Goal: Information Seeking & Learning: Learn about a topic

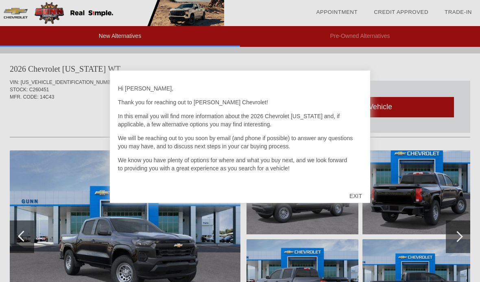
click at [363, 194] on div "EXIT" at bounding box center [356, 196] width 29 height 24
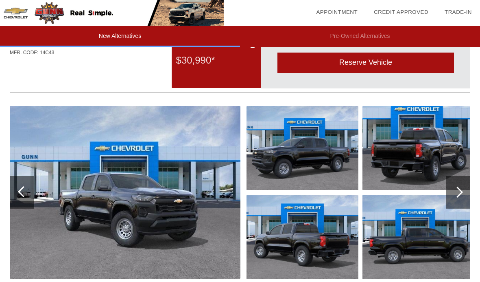
scroll to position [44, 0]
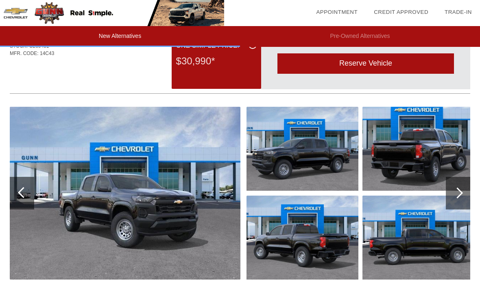
click at [463, 198] on div at bounding box center [458, 193] width 24 height 33
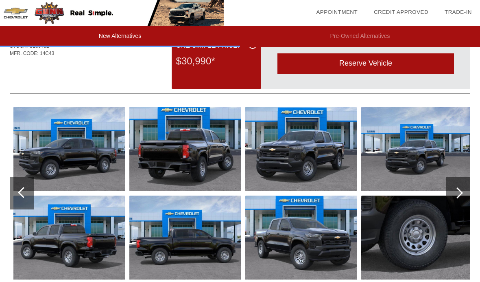
click at [454, 198] on div at bounding box center [458, 193] width 24 height 33
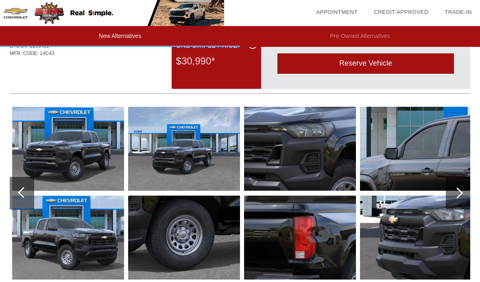
click at [462, 198] on div at bounding box center [458, 193] width 24 height 33
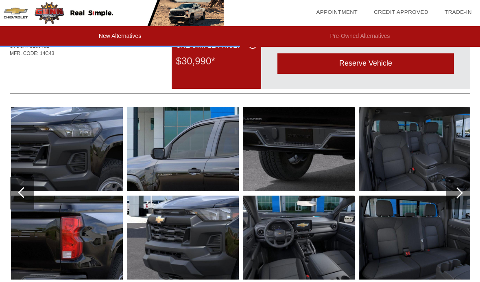
click at [462, 197] on div at bounding box center [458, 193] width 24 height 33
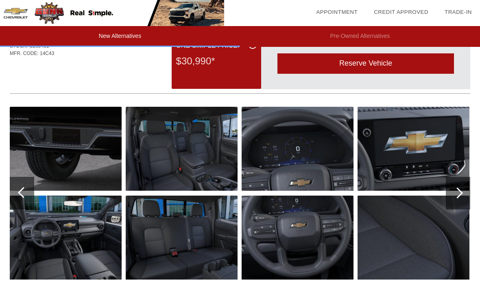
click at [184, 251] on img at bounding box center [182, 237] width 112 height 84
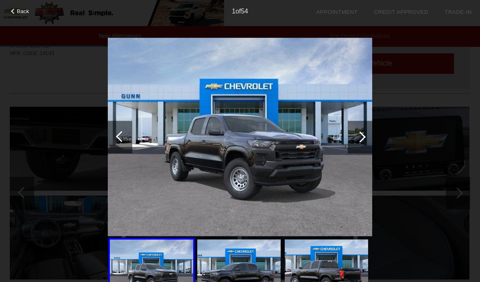
click at [366, 140] on div at bounding box center [360, 137] width 24 height 33
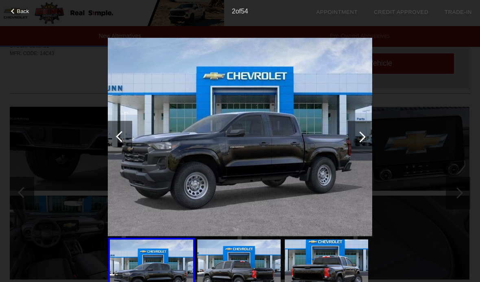
click at [362, 143] on div at bounding box center [360, 137] width 24 height 33
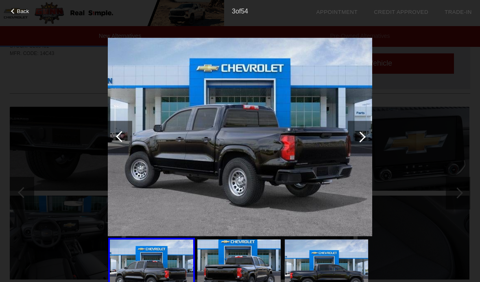
click at [362, 142] on div at bounding box center [360, 137] width 24 height 33
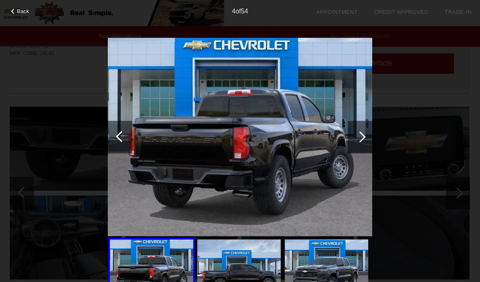
click at [361, 141] on div at bounding box center [360, 136] width 11 height 11
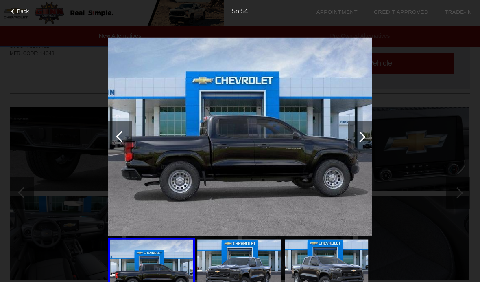
click at [360, 140] on div at bounding box center [360, 136] width 11 height 11
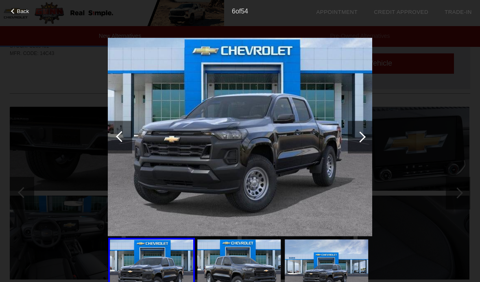
click at [364, 139] on div at bounding box center [360, 137] width 24 height 33
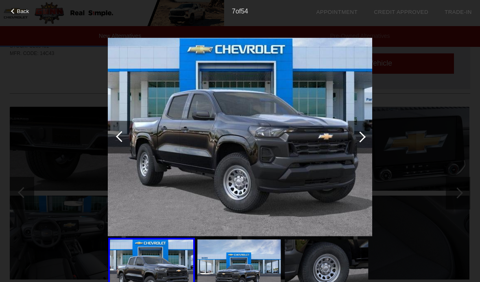
click at [361, 138] on div at bounding box center [360, 136] width 11 height 11
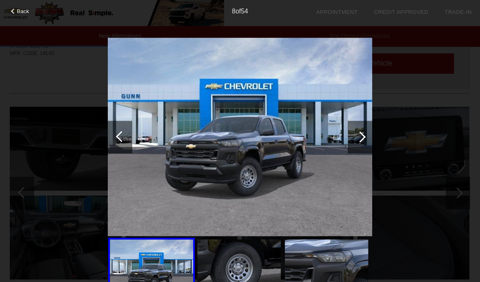
scroll to position [43, 0]
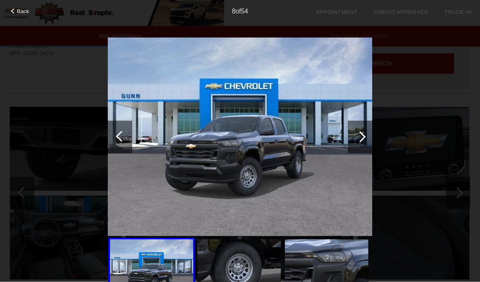
click at [368, 138] on div at bounding box center [360, 137] width 24 height 33
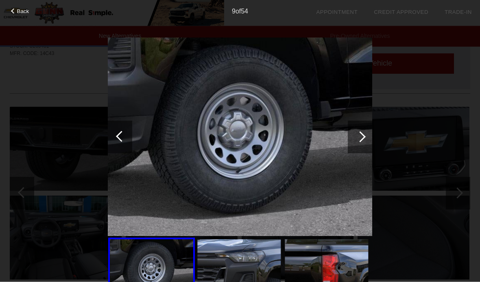
click at [369, 140] on div at bounding box center [360, 137] width 24 height 33
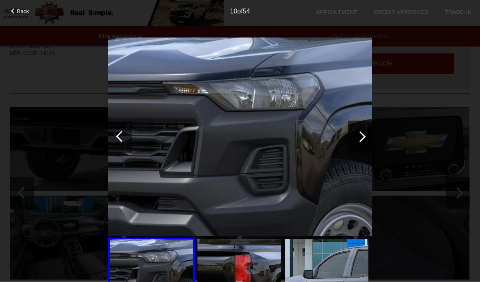
scroll to position [44, 0]
click at [367, 140] on div at bounding box center [360, 137] width 24 height 33
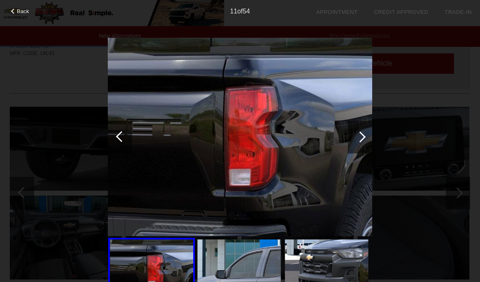
click at [372, 137] on div at bounding box center [360, 137] width 24 height 33
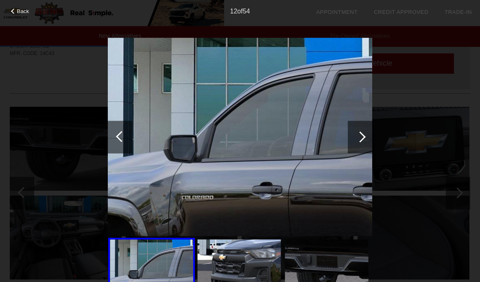
click at [368, 141] on div at bounding box center [360, 137] width 24 height 33
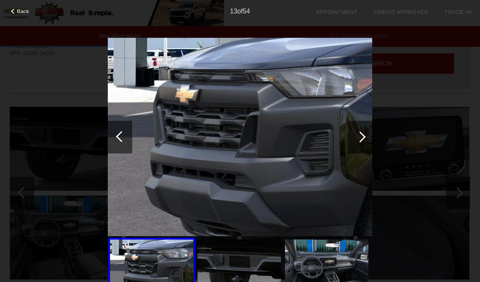
click at [370, 142] on div at bounding box center [360, 137] width 24 height 33
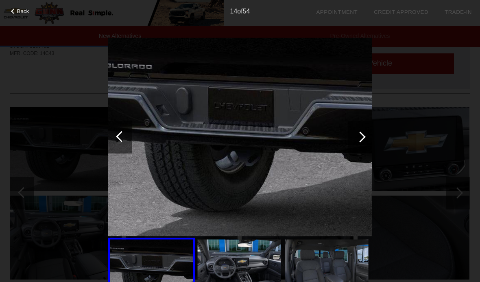
click at [378, 143] on div "Back 14 of 54" at bounding box center [240, 141] width 480 height 282
click at [369, 145] on div at bounding box center [360, 137] width 24 height 33
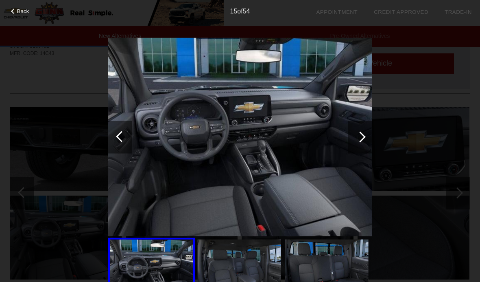
click at [367, 138] on div at bounding box center [360, 137] width 24 height 33
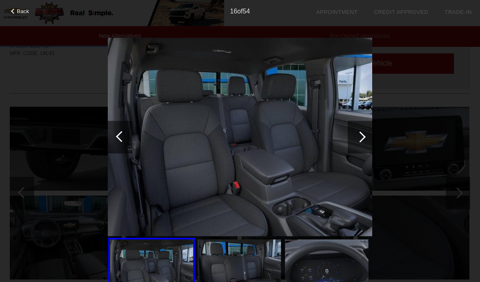
click at [364, 140] on div at bounding box center [360, 137] width 24 height 33
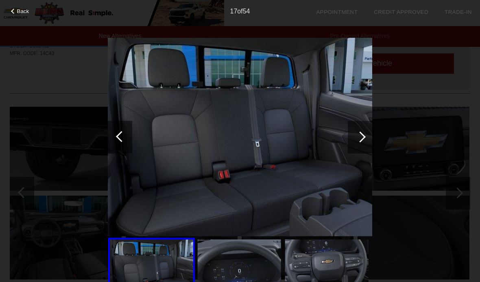
click at [370, 137] on div at bounding box center [360, 137] width 24 height 33
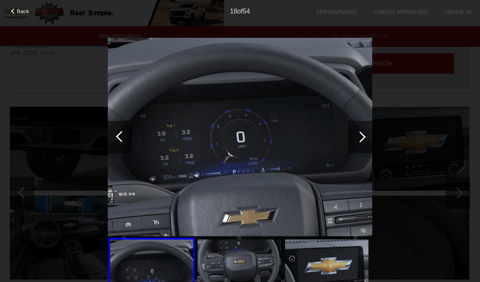
click at [364, 143] on div at bounding box center [360, 137] width 24 height 33
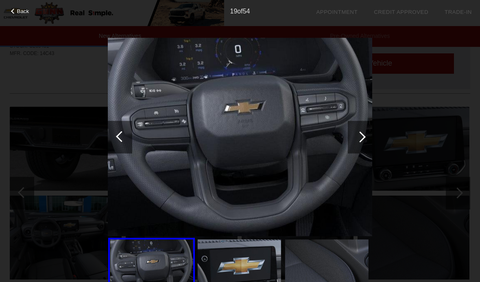
click at [361, 142] on div at bounding box center [360, 137] width 24 height 33
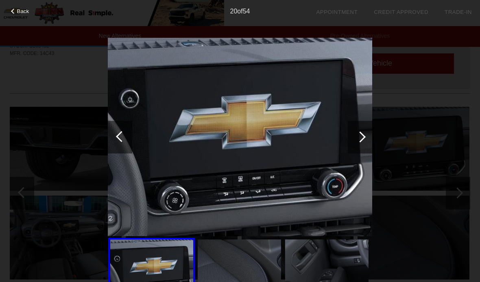
click at [364, 132] on div at bounding box center [360, 137] width 24 height 33
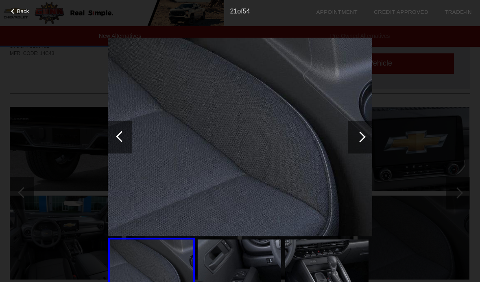
click at [361, 142] on div at bounding box center [360, 137] width 24 height 33
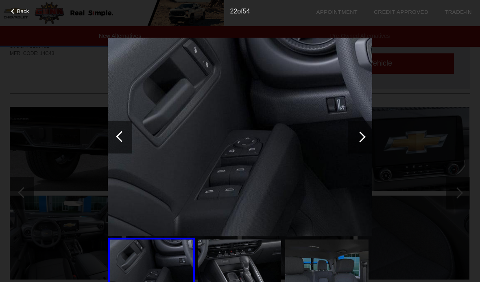
click at [121, 139] on div at bounding box center [121, 136] width 11 height 11
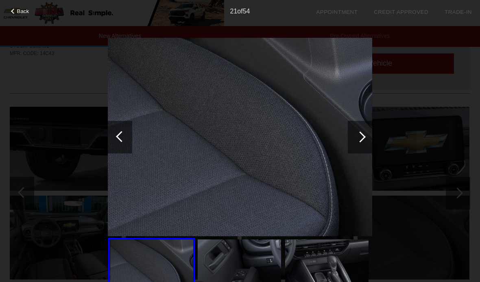
click at [364, 140] on div at bounding box center [360, 137] width 24 height 33
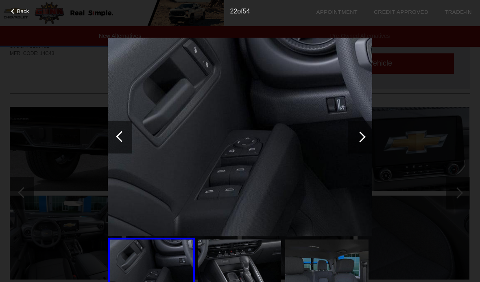
click at [369, 140] on div at bounding box center [360, 137] width 24 height 33
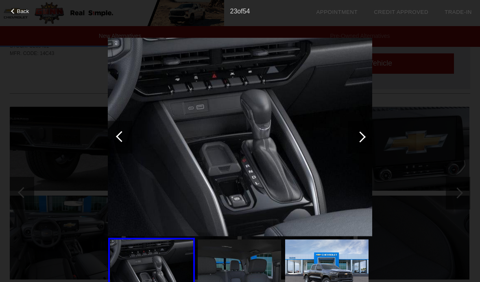
click at [366, 143] on div at bounding box center [360, 137] width 24 height 33
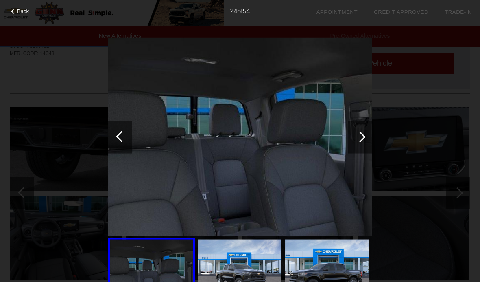
click at [364, 146] on div at bounding box center [360, 137] width 24 height 33
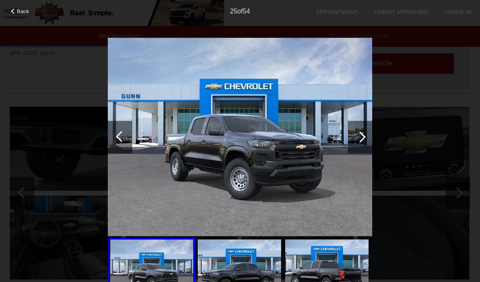
click at [363, 145] on div at bounding box center [360, 137] width 24 height 33
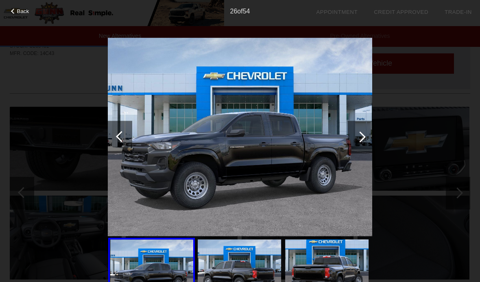
click at [364, 136] on div at bounding box center [360, 136] width 11 height 11
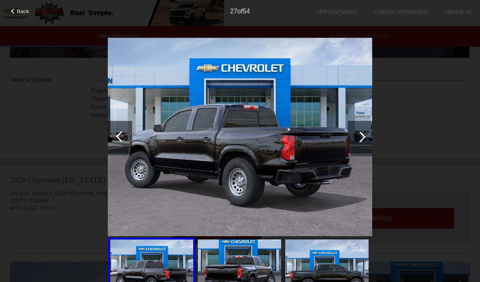
scroll to position [272, 0]
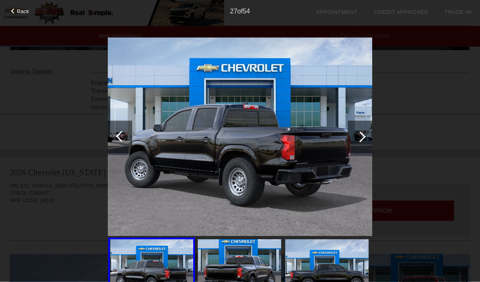
click at [440, 89] on div "Back 27 of 54" at bounding box center [240, 141] width 480 height 282
click at [66, 140] on div "Back 27 of 54" at bounding box center [240, 141] width 480 height 282
click at [342, 22] on li "date_range Appointment" at bounding box center [337, 12] width 58 height 24
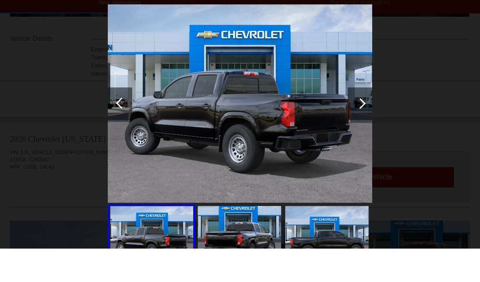
click at [15, 7] on div "Back 27 of 54" at bounding box center [240, 141] width 480 height 282
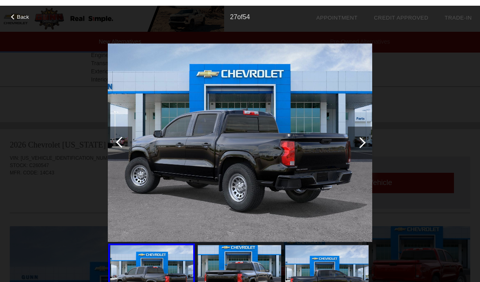
click at [26, 10] on div "27 of 54" at bounding box center [240, 8] width 480 height 16
click at [20, 14] on span "Back" at bounding box center [23, 11] width 12 height 6
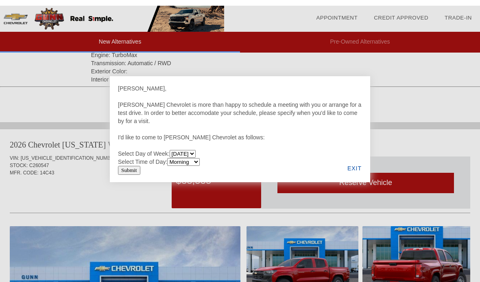
scroll to position [300, 0]
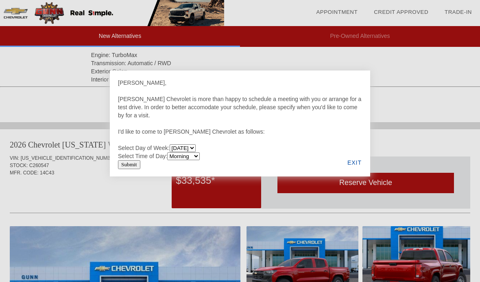
click at [359, 170] on div "EXIT" at bounding box center [354, 163] width 31 height 28
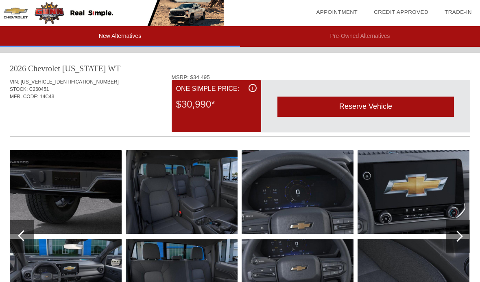
scroll to position [11, 0]
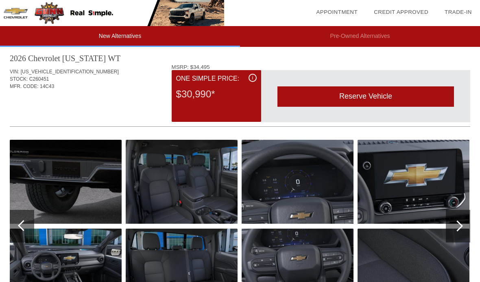
click at [255, 80] on div "i" at bounding box center [253, 78] width 8 height 8
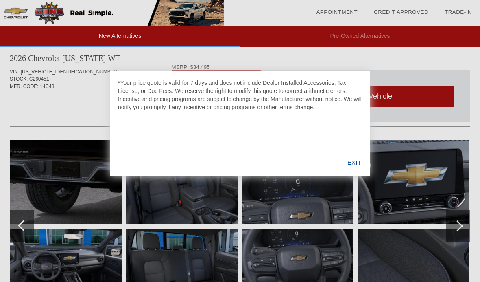
click at [354, 164] on div "EXIT" at bounding box center [354, 163] width 31 height 28
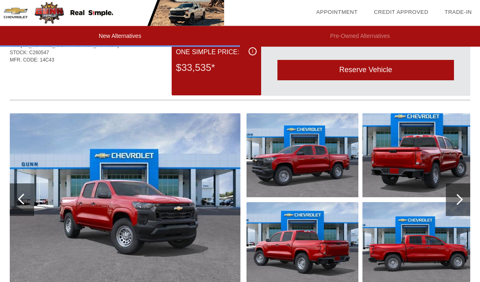
scroll to position [420, 0]
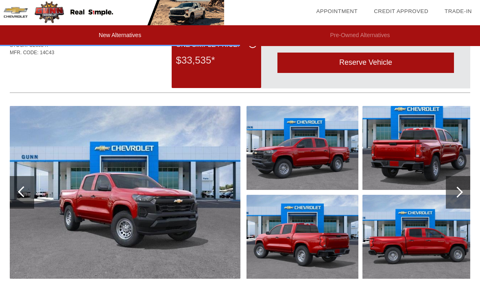
click at [458, 193] on div at bounding box center [457, 192] width 11 height 11
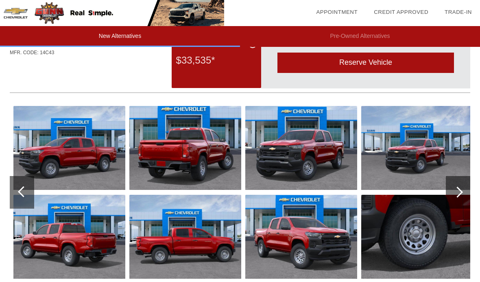
click at [461, 192] on div at bounding box center [457, 191] width 11 height 11
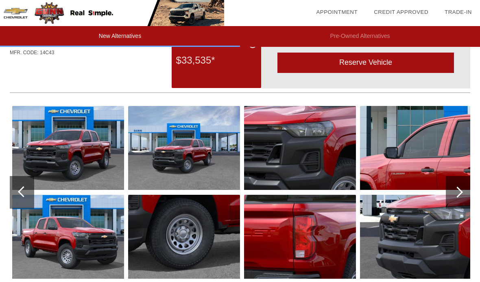
click at [460, 195] on div at bounding box center [457, 191] width 11 height 11
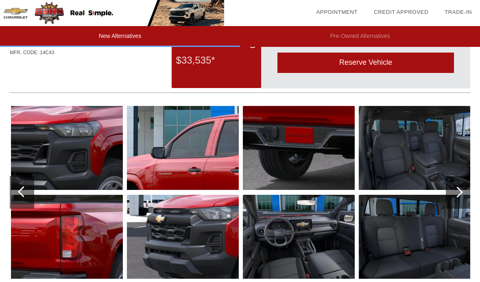
click at [462, 197] on div at bounding box center [458, 192] width 24 height 33
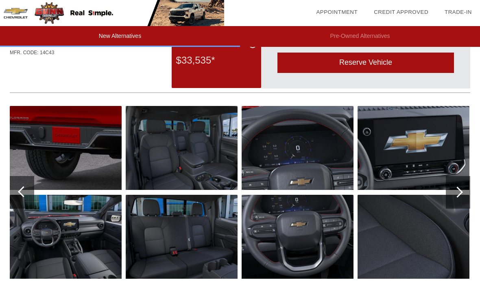
click at [215, 172] on img at bounding box center [182, 148] width 112 height 84
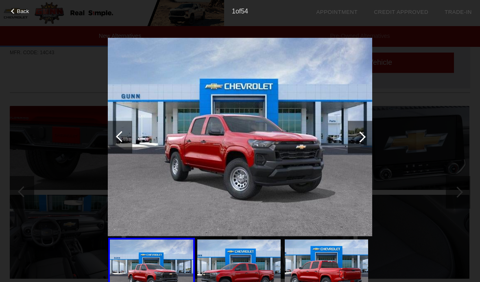
click at [366, 134] on div at bounding box center [360, 137] width 24 height 33
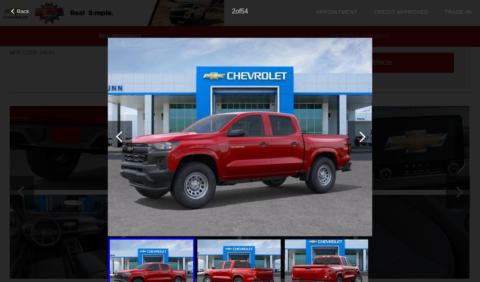
click at [366, 138] on div at bounding box center [360, 137] width 24 height 33
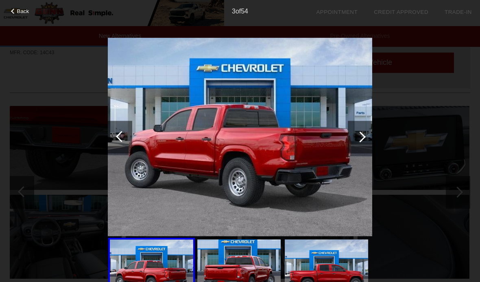
click at [366, 140] on div at bounding box center [360, 137] width 24 height 33
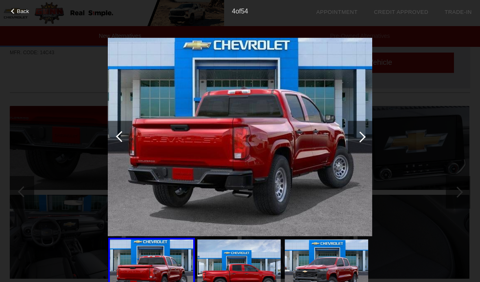
click at [368, 138] on div at bounding box center [360, 137] width 24 height 33
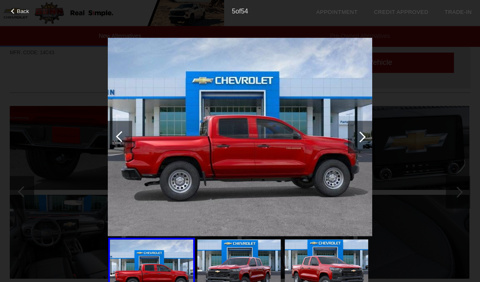
click at [366, 140] on div at bounding box center [360, 137] width 24 height 33
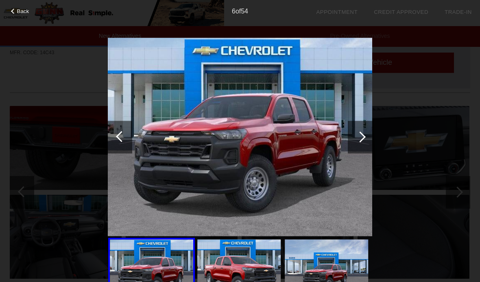
click at [362, 138] on div at bounding box center [360, 136] width 11 height 11
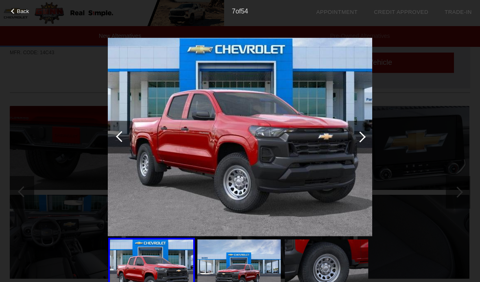
click at [364, 137] on div at bounding box center [360, 136] width 11 height 11
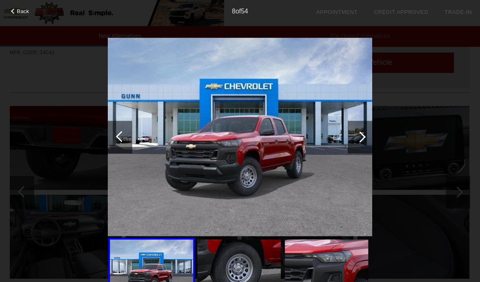
click at [367, 136] on div at bounding box center [360, 137] width 24 height 33
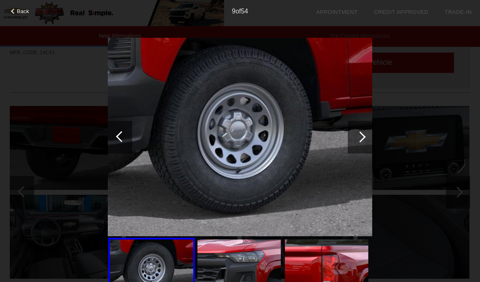
click at [366, 138] on div at bounding box center [360, 137] width 24 height 33
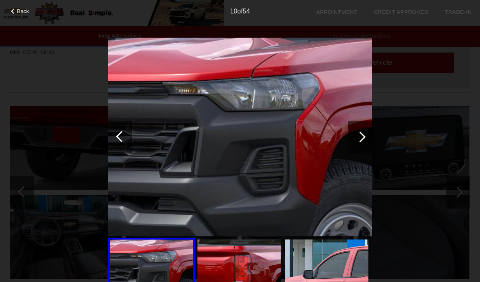
click at [368, 137] on div at bounding box center [360, 137] width 24 height 33
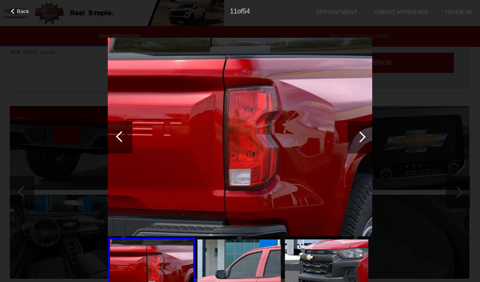
click at [366, 137] on div at bounding box center [360, 137] width 24 height 33
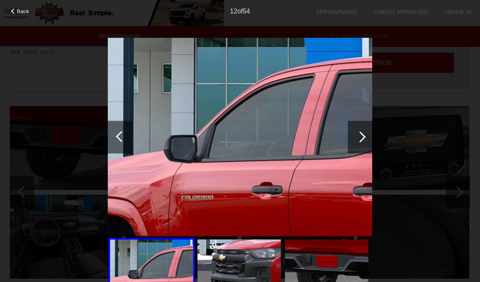
click at [367, 129] on div at bounding box center [360, 137] width 24 height 33
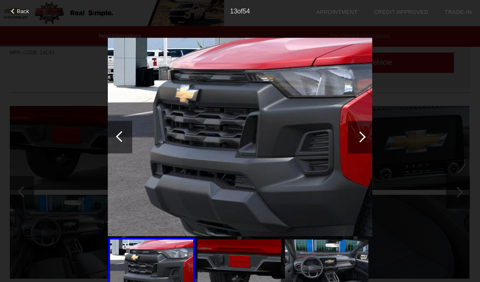
click at [370, 130] on div at bounding box center [360, 137] width 24 height 33
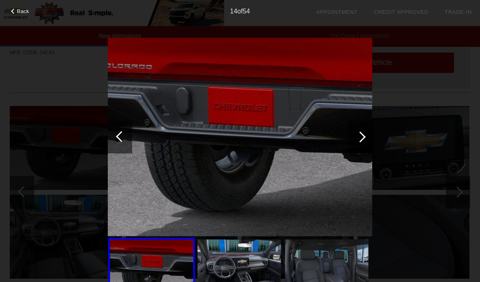
click at [369, 135] on div at bounding box center [360, 137] width 24 height 33
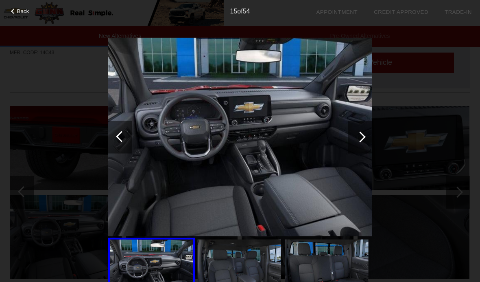
click at [370, 132] on div at bounding box center [360, 137] width 24 height 33
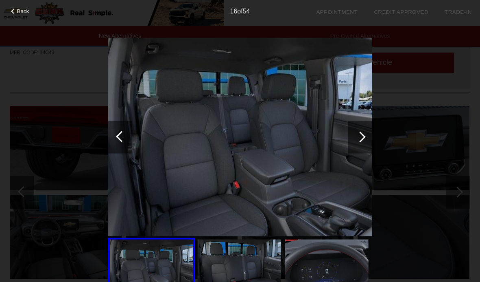
click at [161, 281] on div at bounding box center [151, 270] width 87 height 66
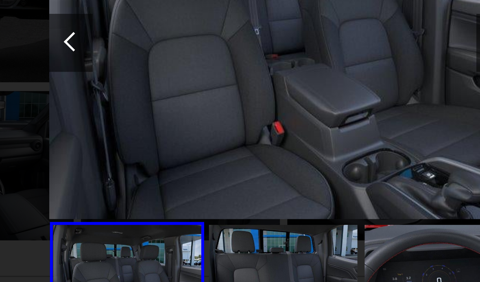
click at [198, 239] on img at bounding box center [239, 270] width 83 height 63
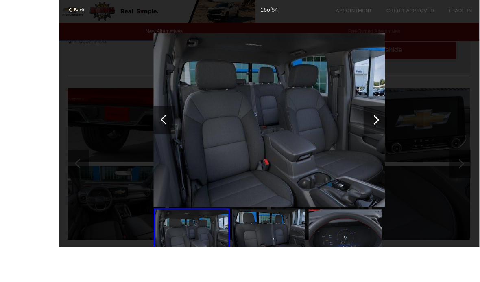
scroll to position [437, 0]
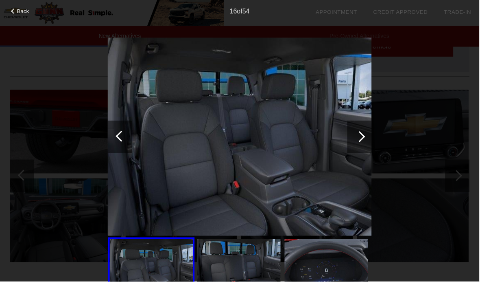
click at [372, 128] on div at bounding box center [360, 137] width 24 height 33
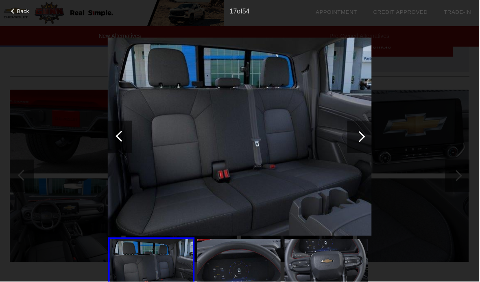
click at [365, 136] on div at bounding box center [360, 136] width 11 height 11
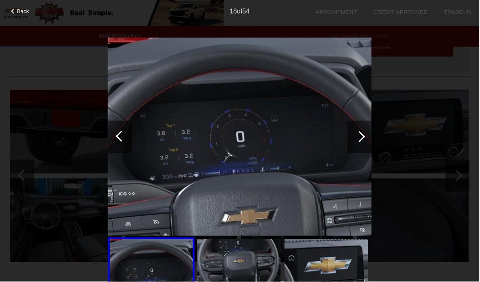
click at [366, 139] on div at bounding box center [360, 137] width 24 height 33
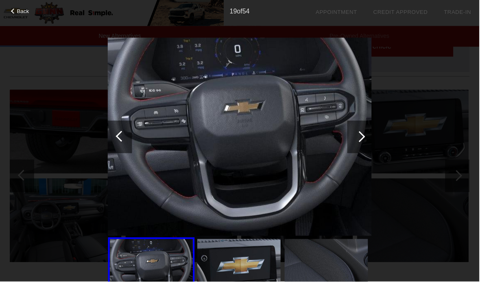
click at [369, 135] on div at bounding box center [360, 137] width 24 height 33
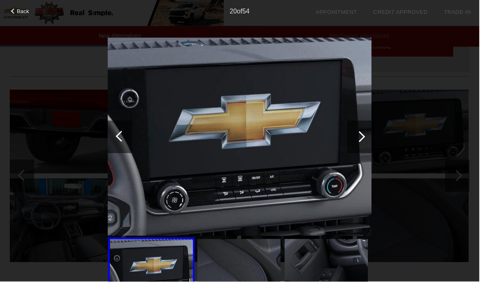
click at [365, 136] on div at bounding box center [360, 137] width 24 height 33
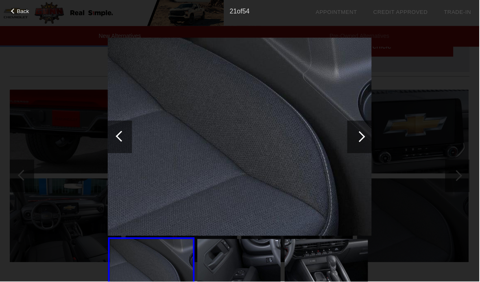
click at [18, 6] on div "21 of 54" at bounding box center [240, 8] width 480 height 16
click at [23, 4] on div "21 of 54" at bounding box center [240, 8] width 480 height 16
click at [20, 4] on div "21 of 54" at bounding box center [240, 8] width 480 height 16
click at [21, 5] on div "21 of 54" at bounding box center [240, 8] width 480 height 16
click at [21, 9] on span "Back" at bounding box center [23, 11] width 12 height 6
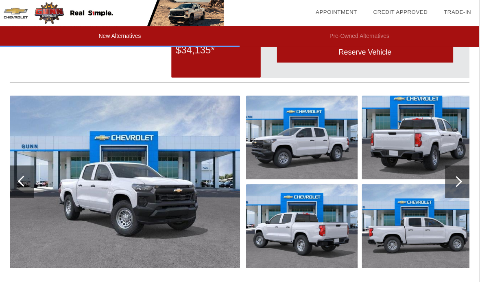
scroll to position [763, 0]
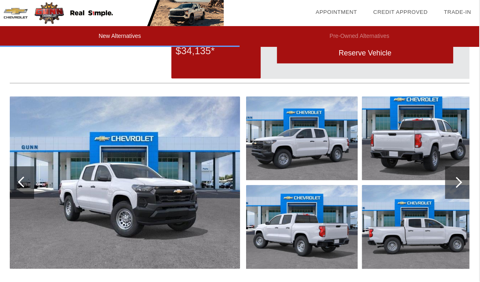
click at [460, 185] on div at bounding box center [457, 182] width 11 height 11
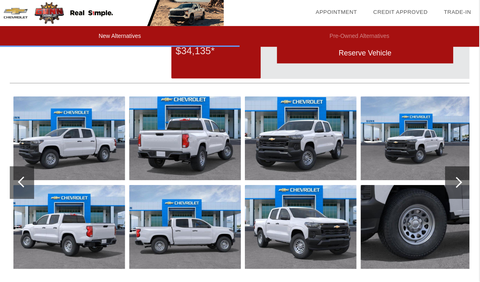
click at [458, 176] on div at bounding box center [458, 183] width 24 height 33
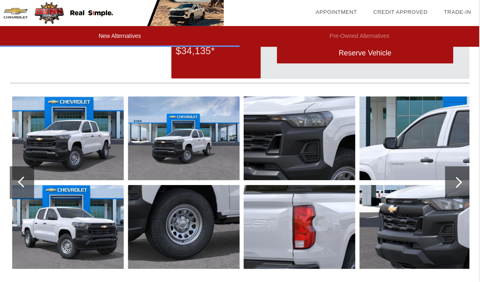
scroll to position [765, 0]
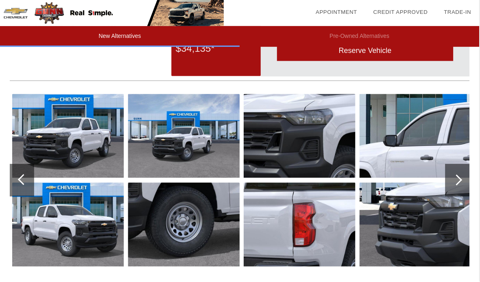
click at [465, 176] on div at bounding box center [458, 180] width 24 height 33
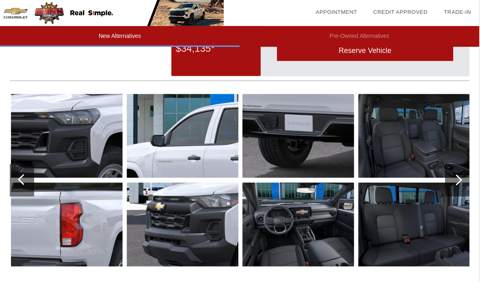
click at [462, 182] on div at bounding box center [458, 180] width 24 height 33
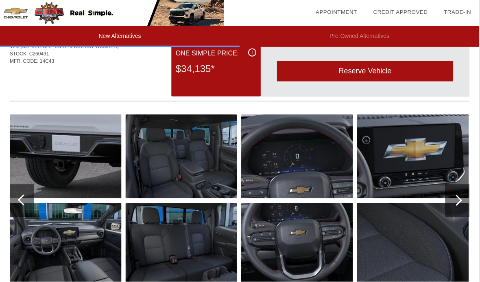
scroll to position [755, 0]
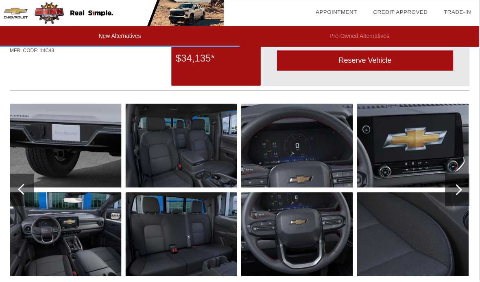
click at [460, 192] on div at bounding box center [457, 189] width 11 height 11
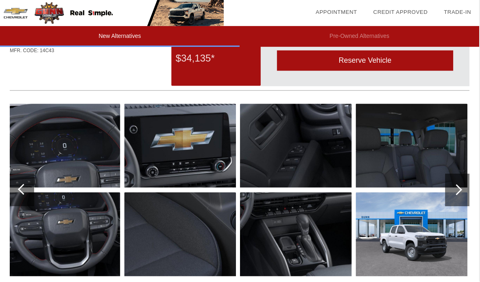
click at [459, 196] on div at bounding box center [458, 190] width 24 height 33
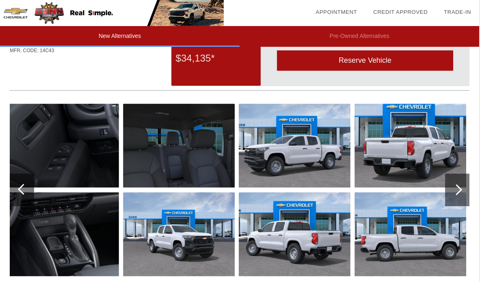
click at [458, 193] on div at bounding box center [457, 189] width 11 height 11
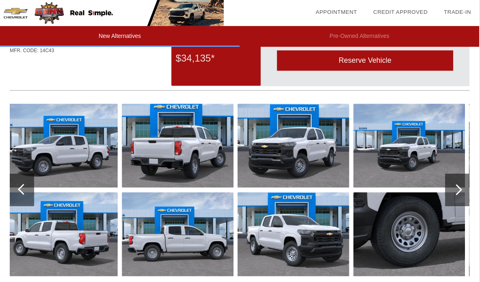
click at [459, 192] on div at bounding box center [457, 189] width 11 height 11
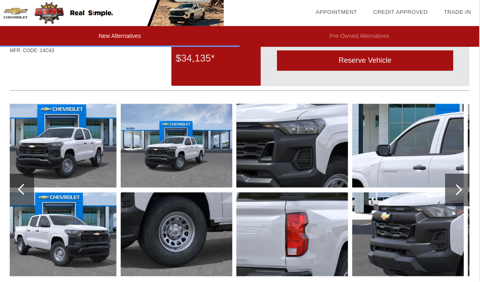
click at [458, 191] on div at bounding box center [457, 189] width 11 height 11
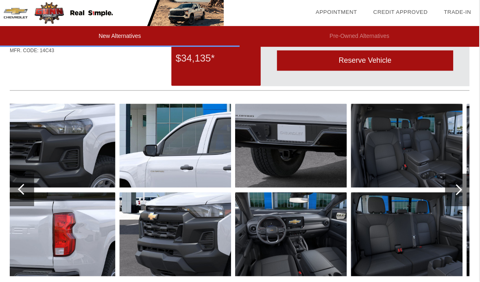
click at [461, 199] on div at bounding box center [458, 190] width 24 height 33
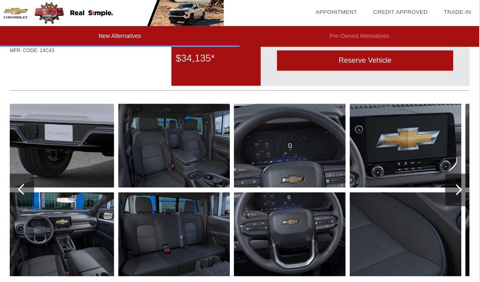
click at [460, 191] on div at bounding box center [457, 189] width 11 height 11
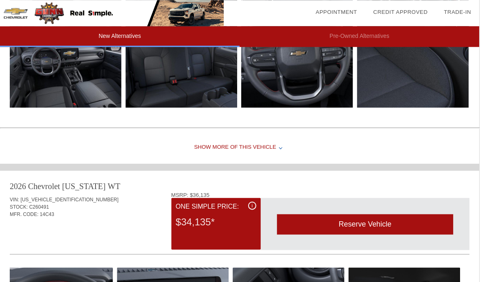
scroll to position [600, 0]
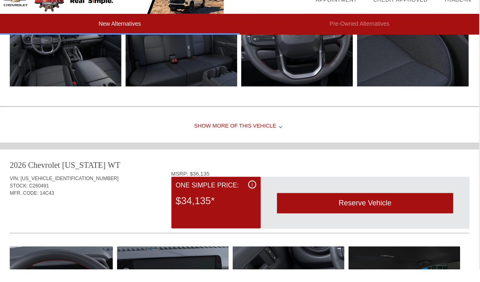
click at [283, 123] on div "Show More of this Vehicle" at bounding box center [240, 138] width 480 height 33
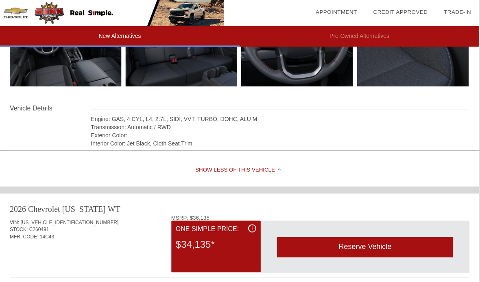
click at [266, 125] on div "Transmission: Automatic / RWD" at bounding box center [280, 127] width 378 height 8
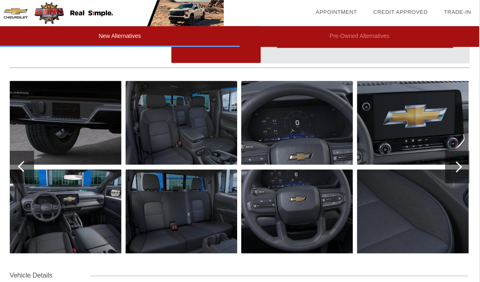
scroll to position [0, 0]
